Goal: Find specific fact: Find contact information

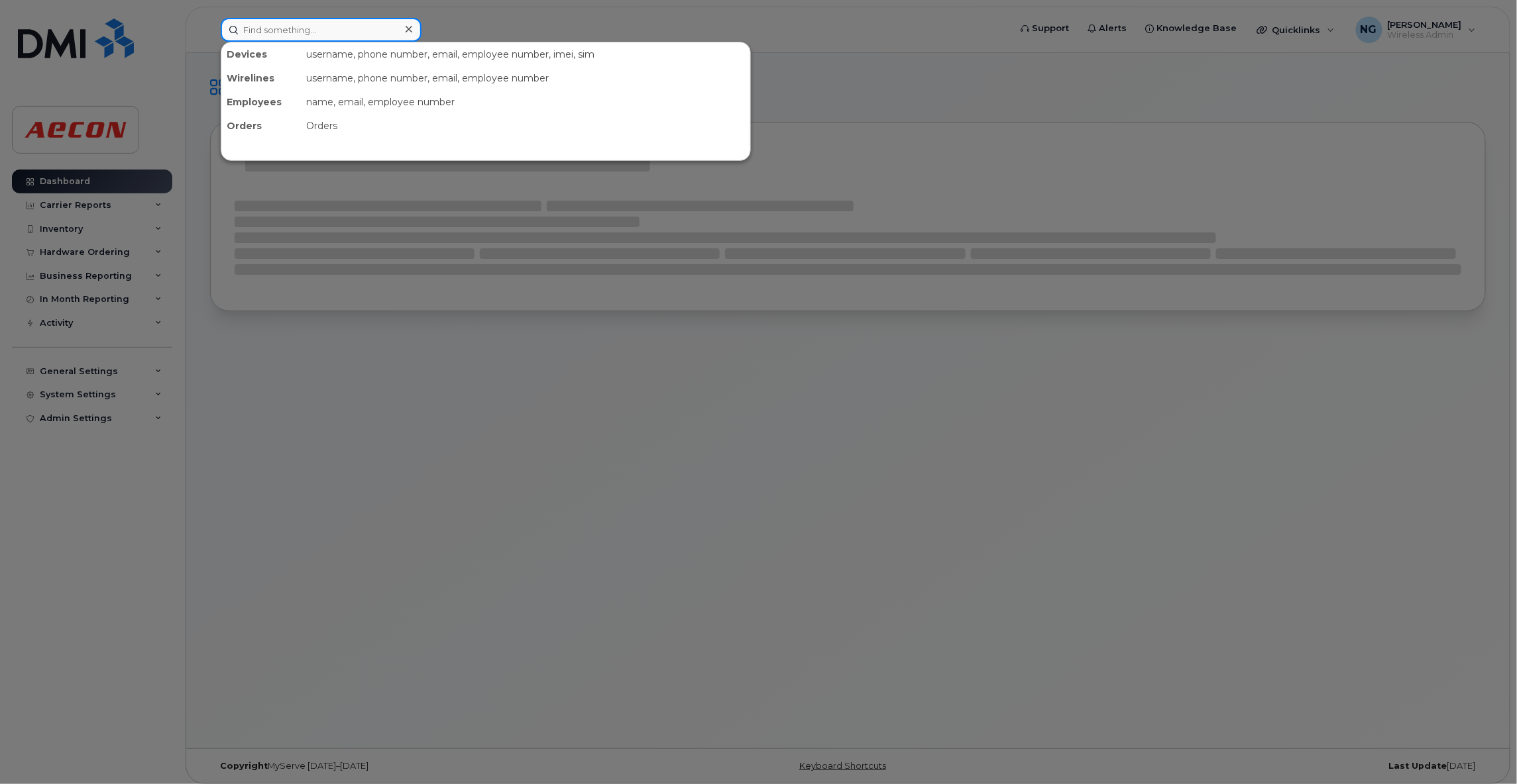
click at [269, 29] on input at bounding box center [321, 30] width 200 height 24
click at [316, 23] on input at bounding box center [321, 30] width 200 height 24
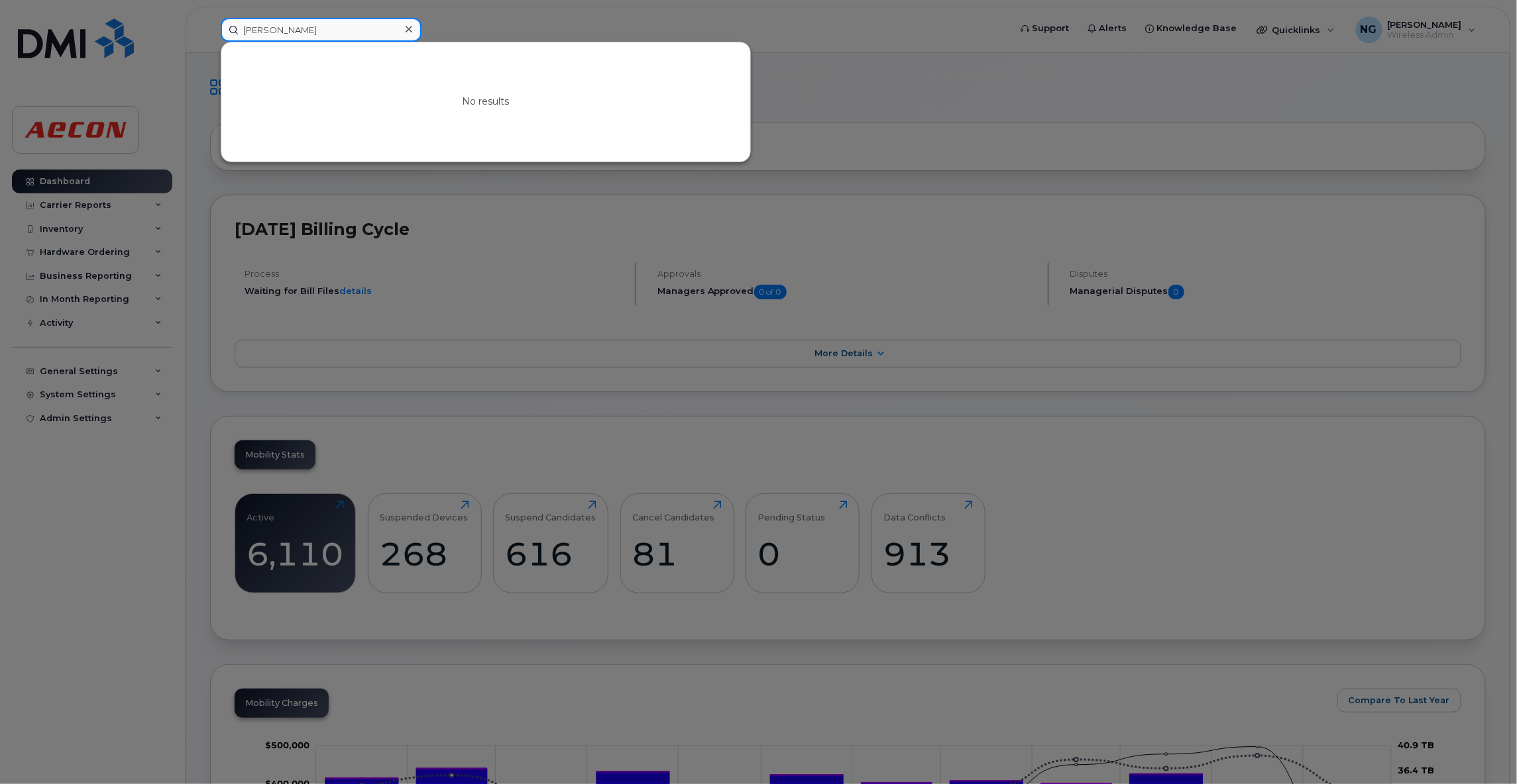
click at [302, 23] on input "amanda carmago silva" at bounding box center [321, 30] width 200 height 24
drag, startPoint x: 393, startPoint y: 5, endPoint x: 197, endPoint y: 9, distance: 196.0
click at [197, 9] on div at bounding box center [758, 392] width 1517 height 784
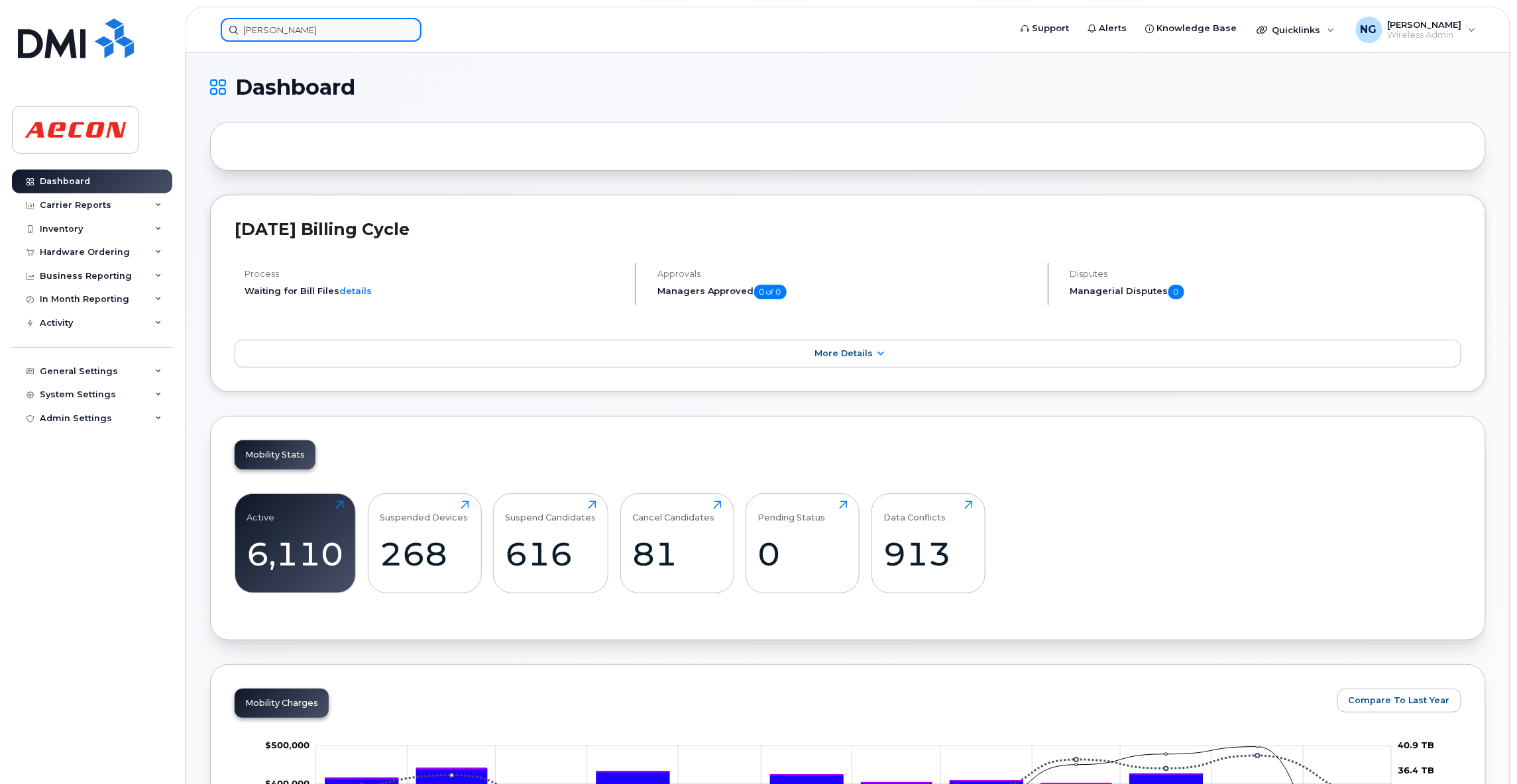
click at [349, 33] on input "amanda carmargo silva" at bounding box center [321, 30] width 200 height 24
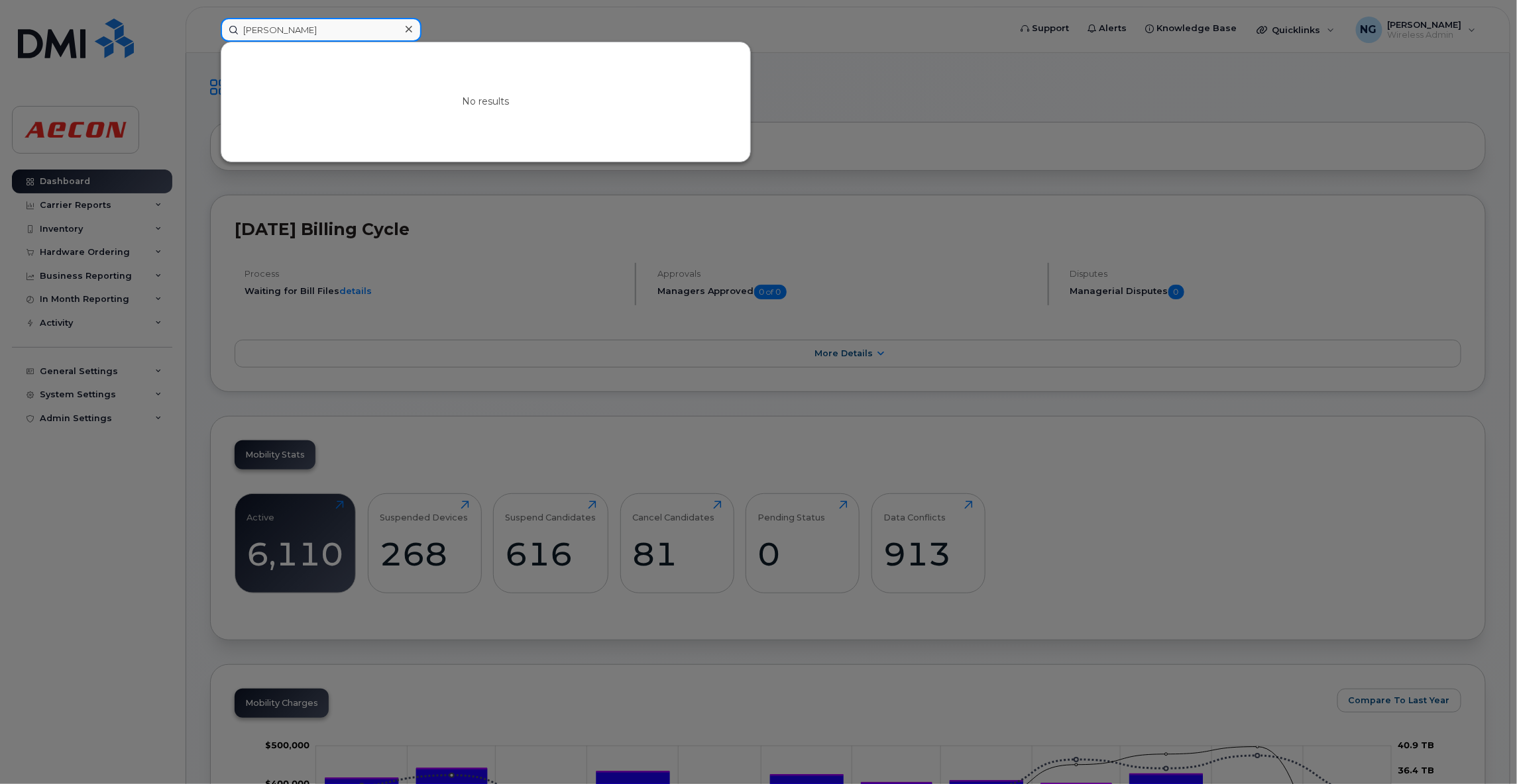
drag, startPoint x: 352, startPoint y: 32, endPoint x: 124, endPoint y: -5, distance: 231.0
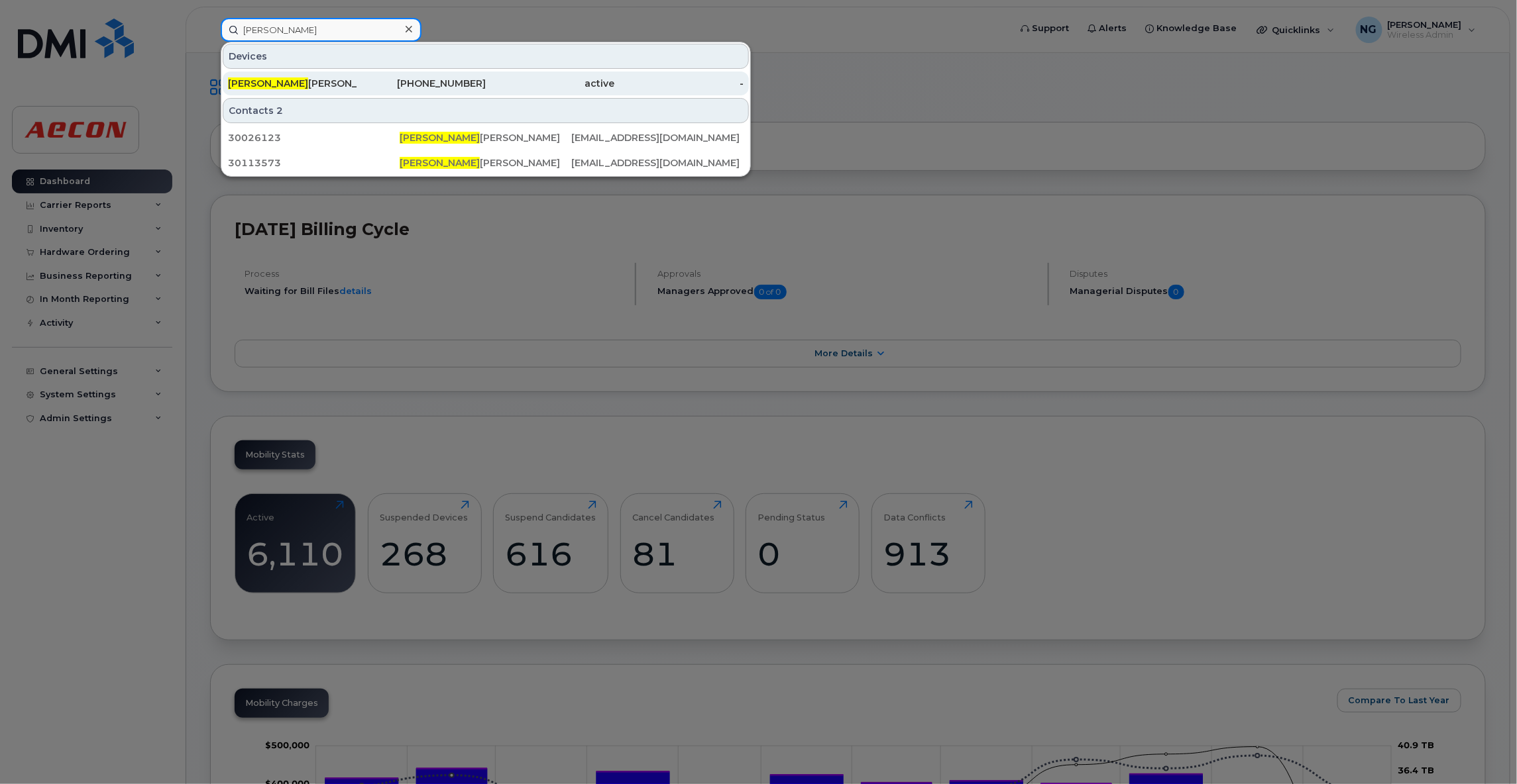
type input "amanda camargo"
click at [460, 86] on div "416-919-1083" at bounding box center [422, 83] width 129 height 14
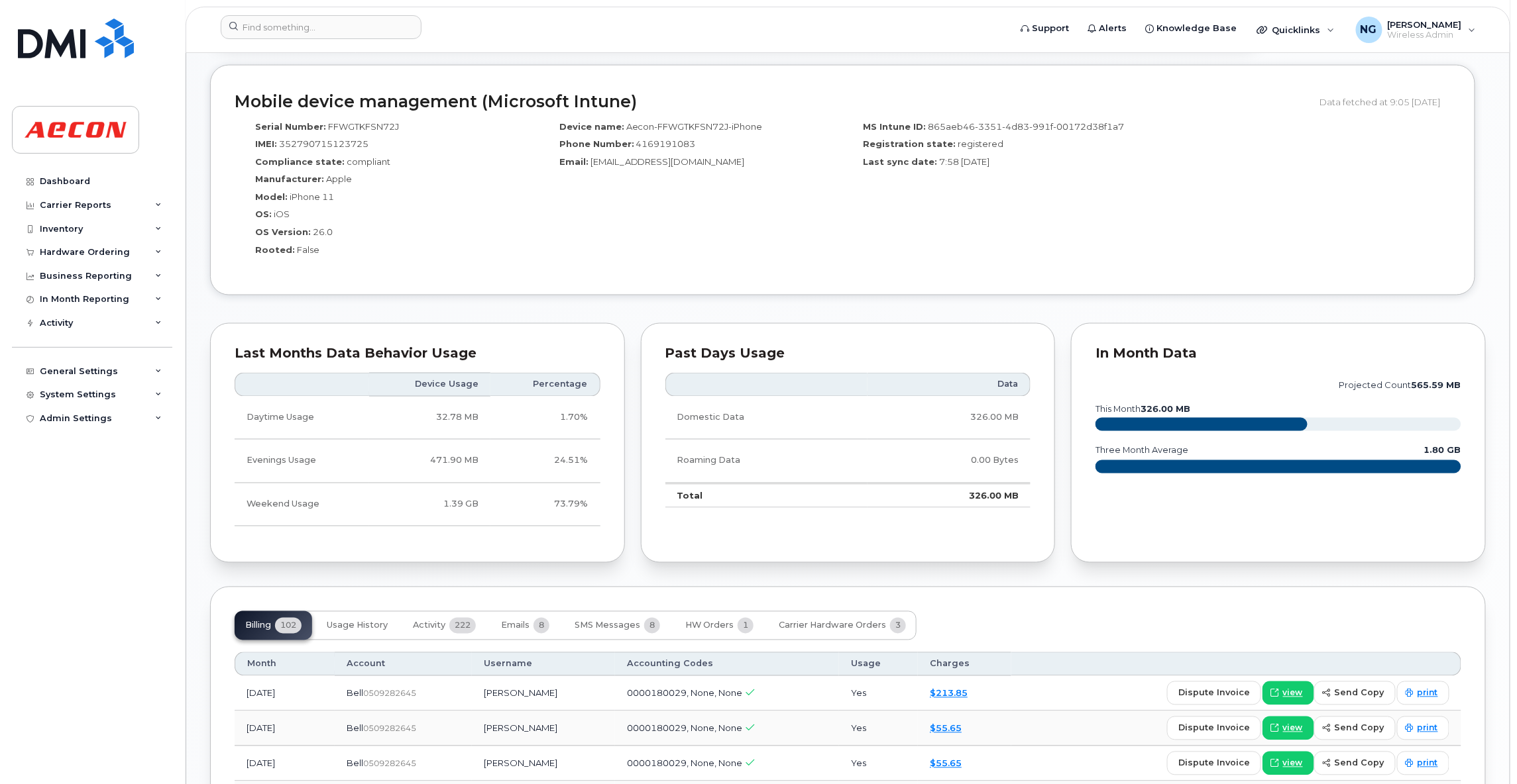
scroll to position [1191, 0]
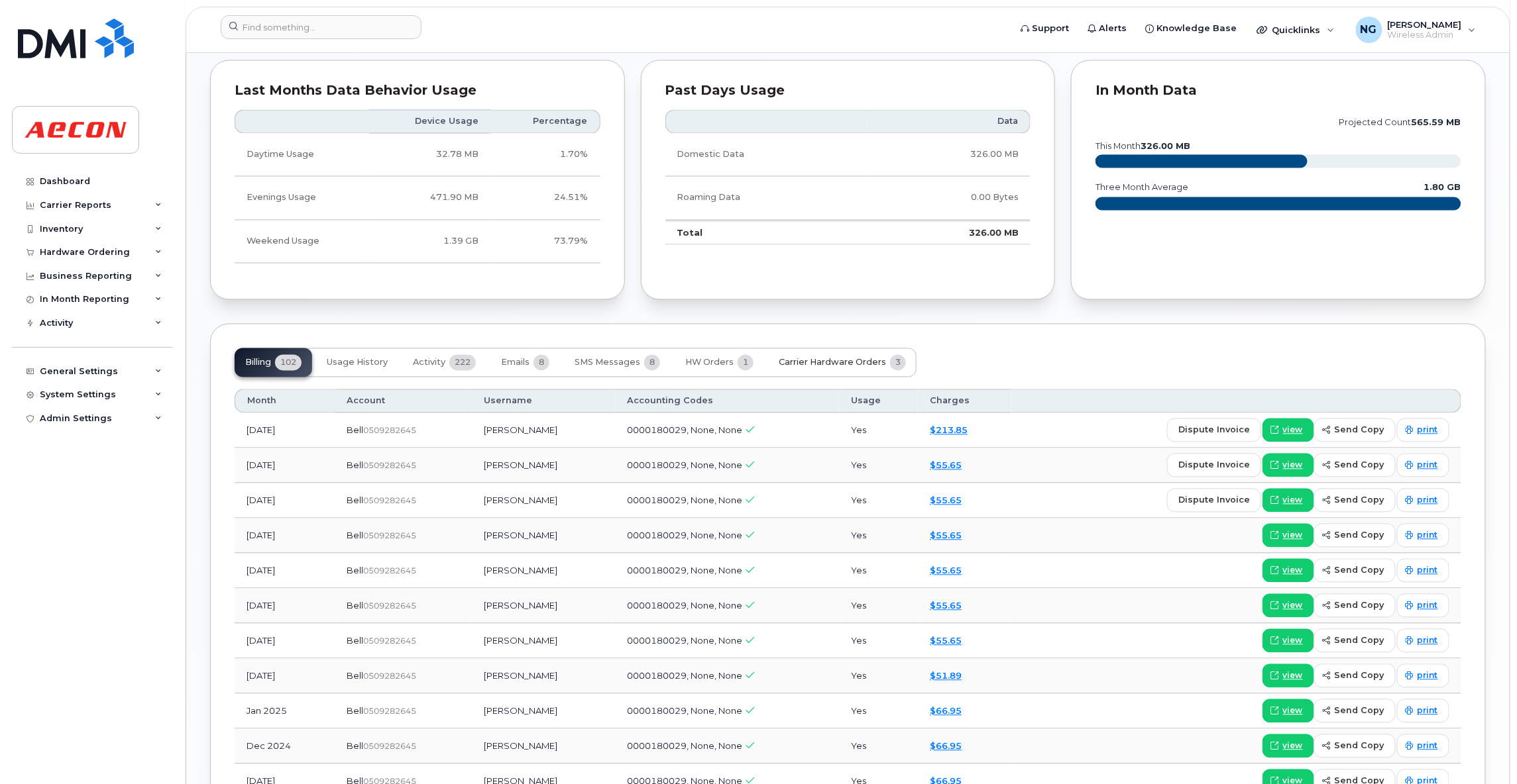
click at [816, 358] on button "Carrier Hardware Orders 3" at bounding box center [842, 362] width 149 height 29
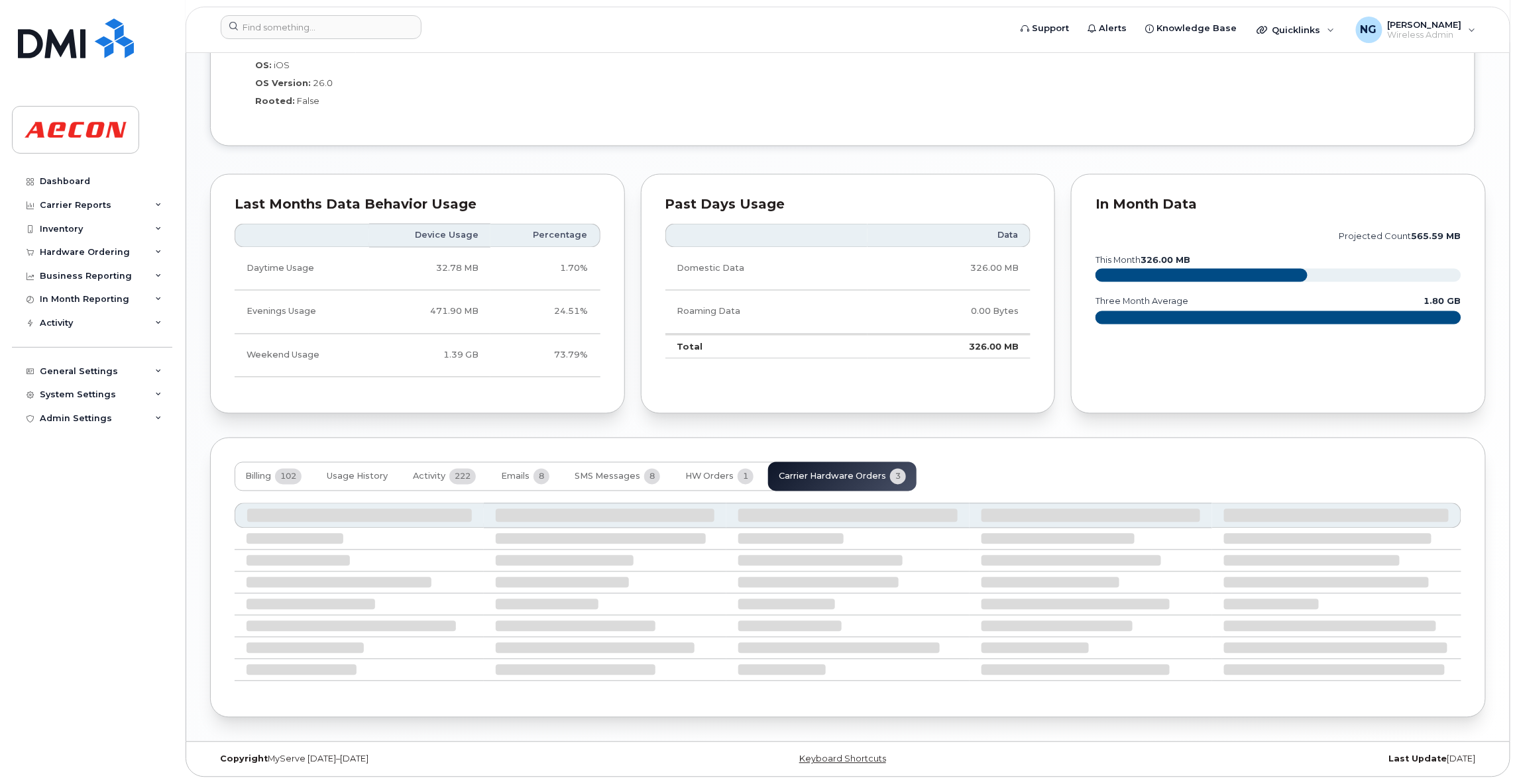
scroll to position [996, 0]
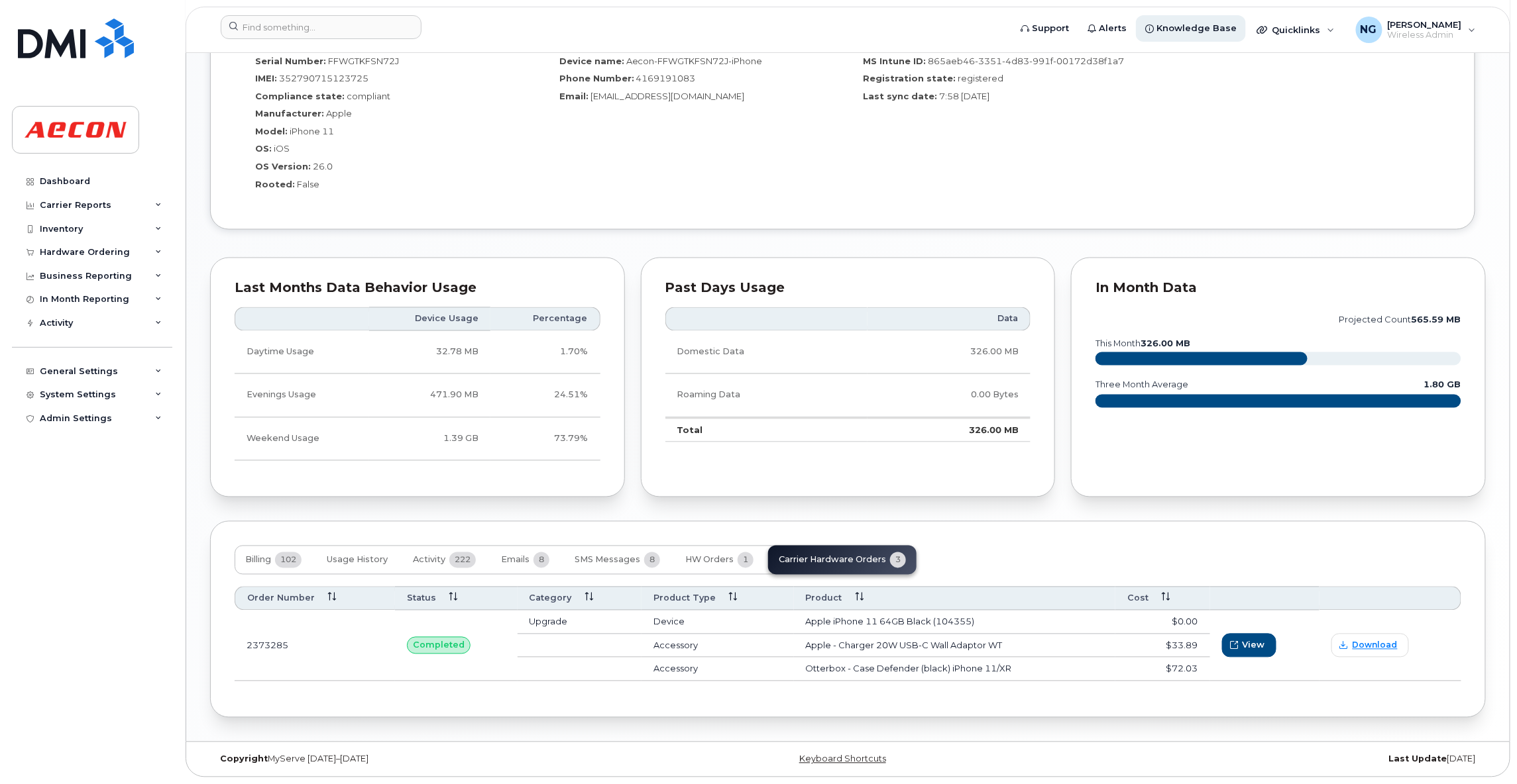
drag, startPoint x: 1123, startPoint y: 52, endPoint x: 1224, endPoint y: 16, distance: 107.2
